Goal: Find specific page/section: Find specific page/section

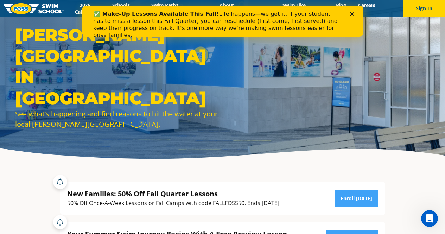
click at [356, 19] on div "✅ Make-Up Lessons Available This Fall! Life happens—we get it. If your student …" at bounding box center [223, 24] width 282 height 32
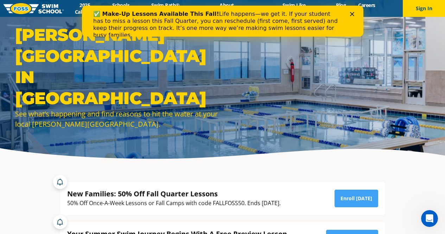
click at [354, 18] on div "✅ Make-Up Lessons Available This Fall! Life happens—we get it. If your student …" at bounding box center [223, 24] width 282 height 32
click at [352, 14] on polygon "Close" at bounding box center [352, 14] width 4 height 4
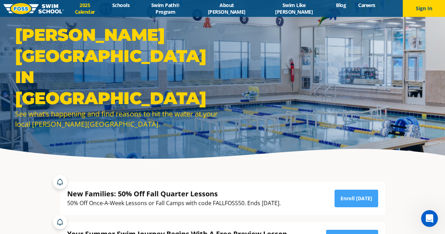
click at [106, 10] on link "2025 Calendar" at bounding box center [85, 8] width 43 height 13
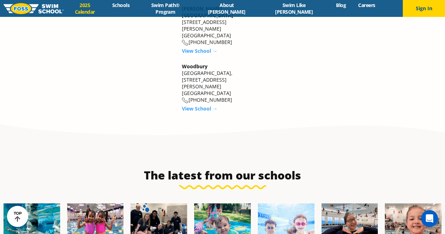
scroll to position [1661, 0]
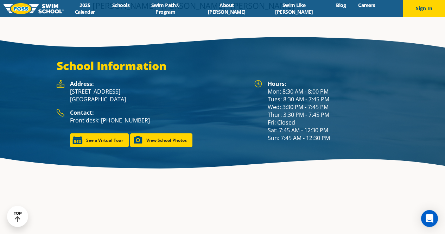
scroll to position [912, 0]
